Goal: Information Seeking & Learning: Find specific fact

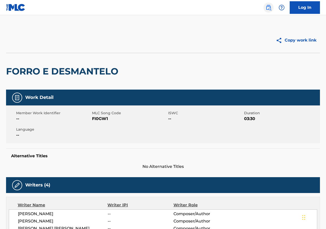
click at [267, 6] on img at bounding box center [268, 8] width 6 height 6
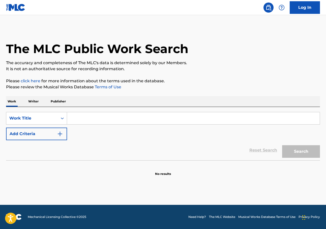
click at [90, 121] on input "Search Form" at bounding box center [193, 118] width 252 height 12
paste input "Turkey Season"
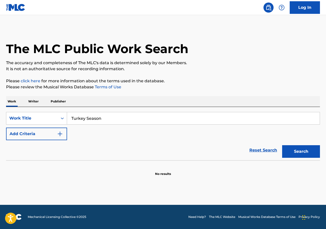
type input "Turkey Season"
click at [49, 132] on button "Add Criteria" at bounding box center [36, 134] width 61 height 13
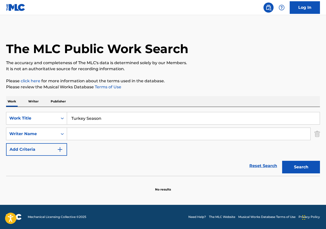
click at [105, 136] on input "Search Form" at bounding box center [188, 134] width 243 height 12
paste input "[PERSON_NAME]"
type input "[PERSON_NAME]"
click at [316, 169] on button "Search" at bounding box center [301, 167] width 38 height 13
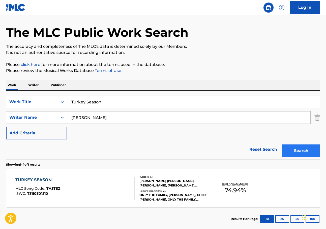
scroll to position [25, 0]
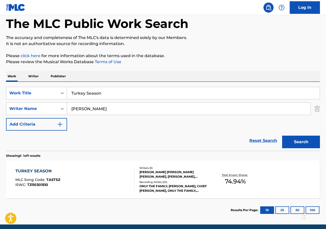
click at [167, 174] on div "[PERSON_NAME] [PERSON_NAME] [PERSON_NAME], [PERSON_NAME], [PERSON_NAME], [PERSO…" at bounding box center [174, 174] width 70 height 9
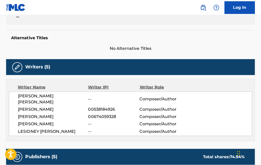
scroll to position [126, 0]
